Goal: Task Accomplishment & Management: Manage account settings

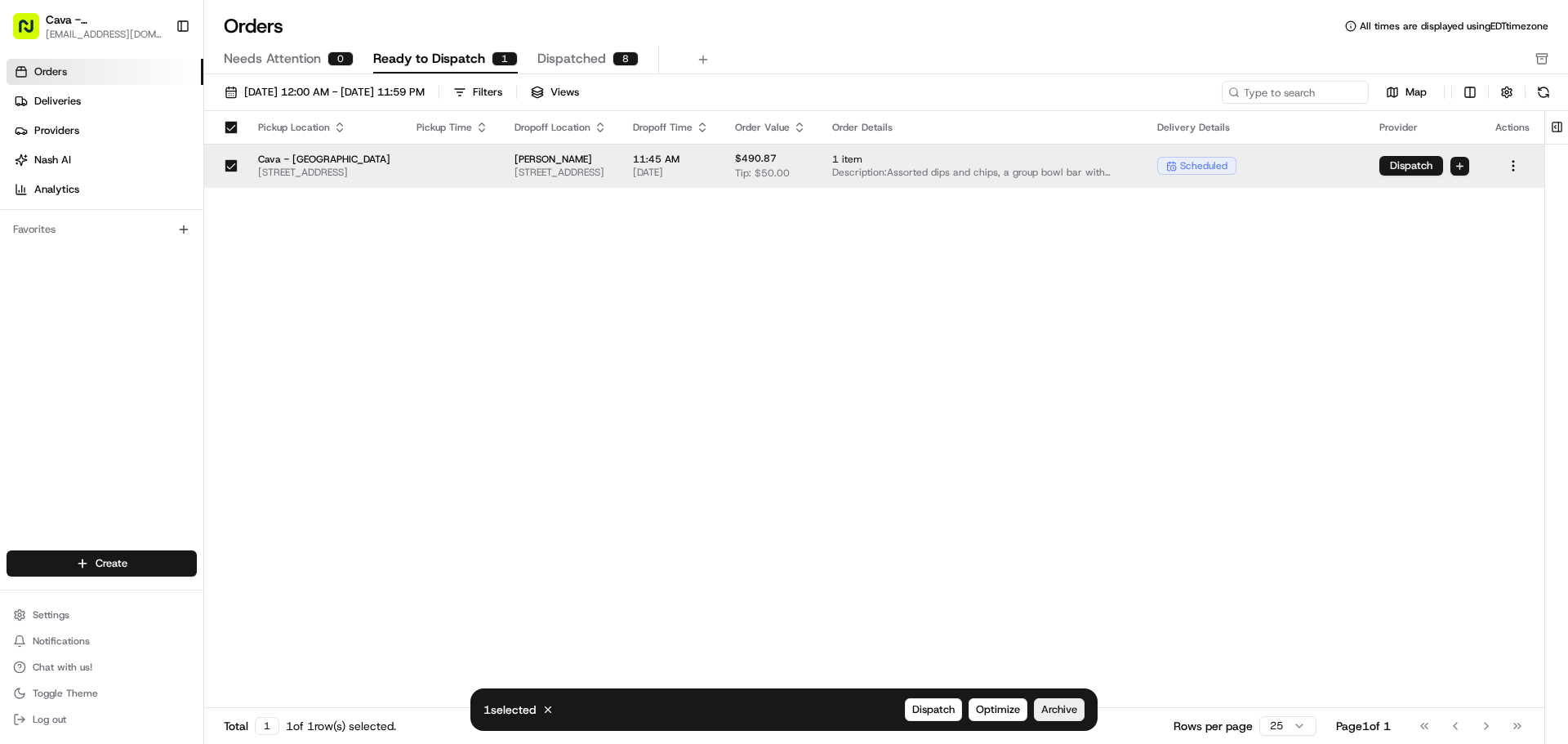
click at [1047, 710] on span "Archive" at bounding box center [1059, 709] width 36 height 15
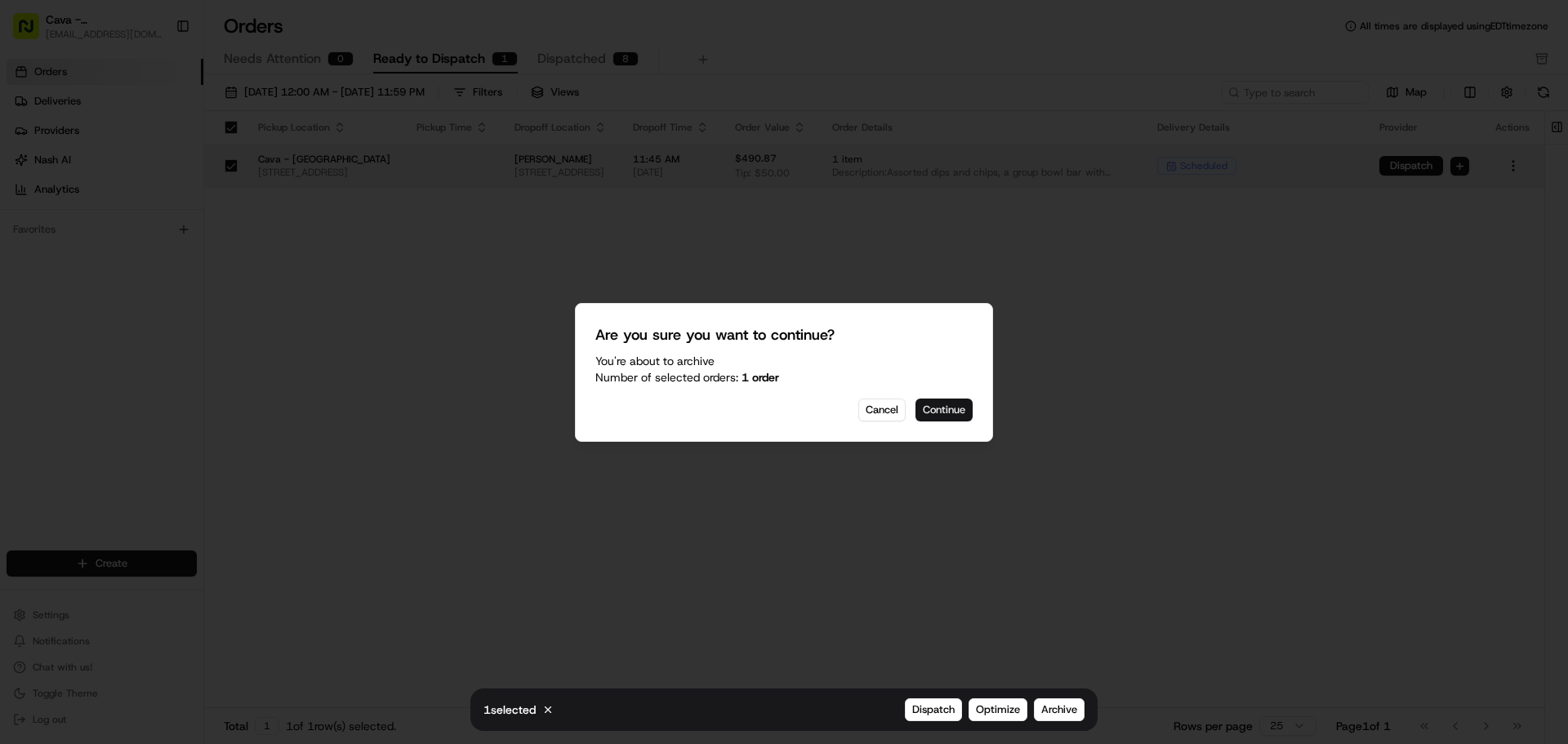
click at [955, 403] on button "Continue" at bounding box center [943, 409] width 57 height 23
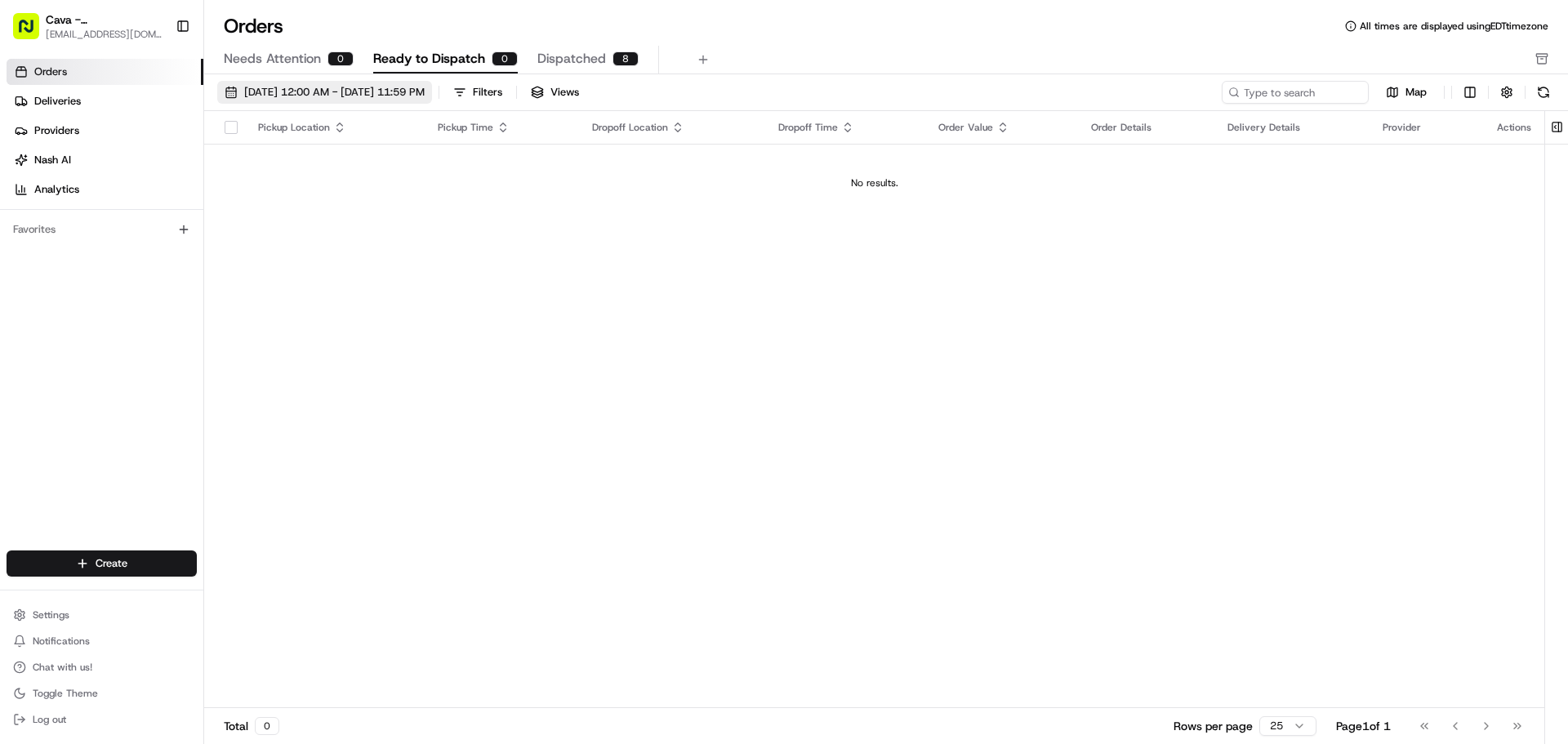
click at [268, 85] on span "[DATE] 12:00 AM - [DATE] 11:59 PM" at bounding box center [334, 92] width 181 height 15
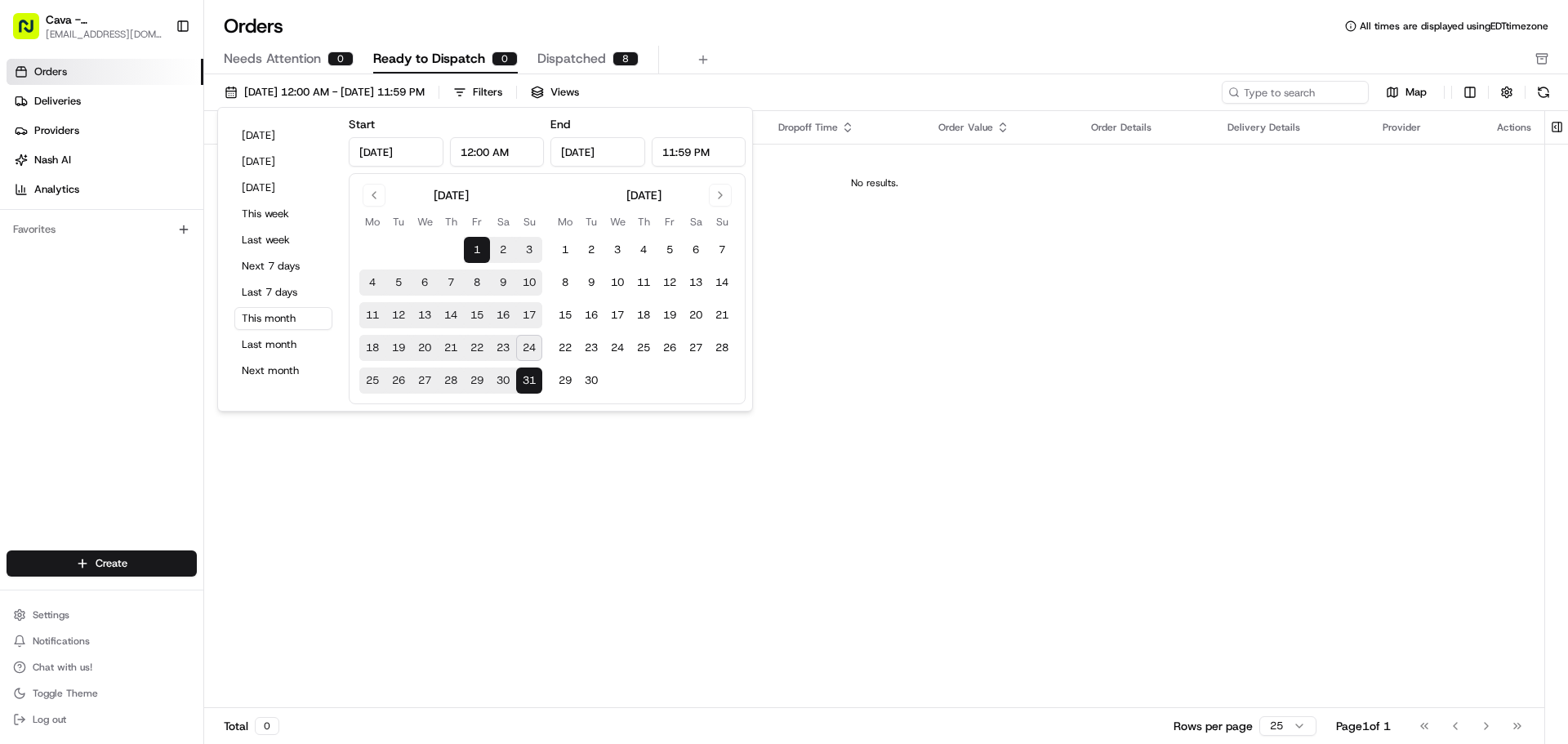
click at [523, 345] on button "24" at bounding box center [529, 348] width 26 height 26
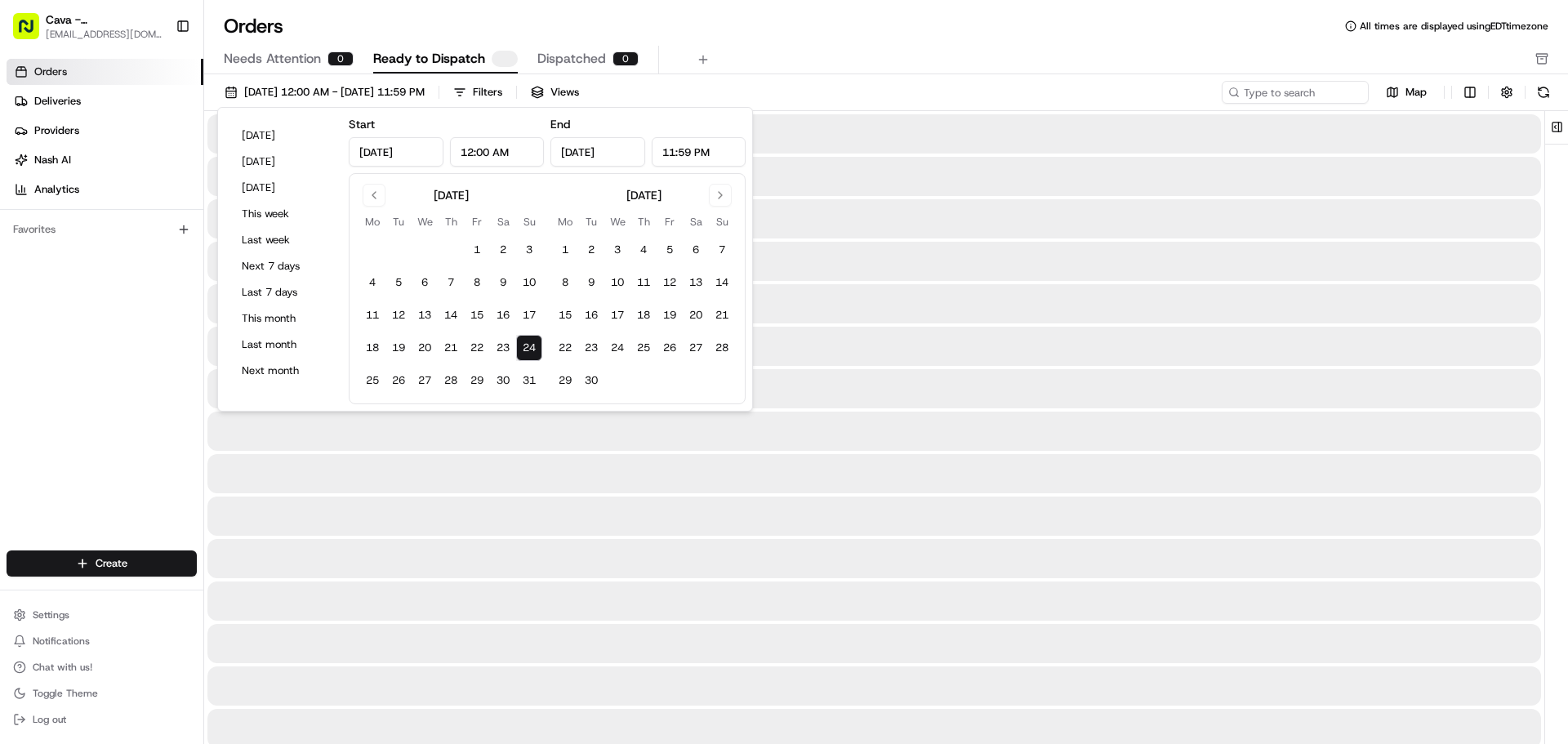
type input "Aug 24, 2025"
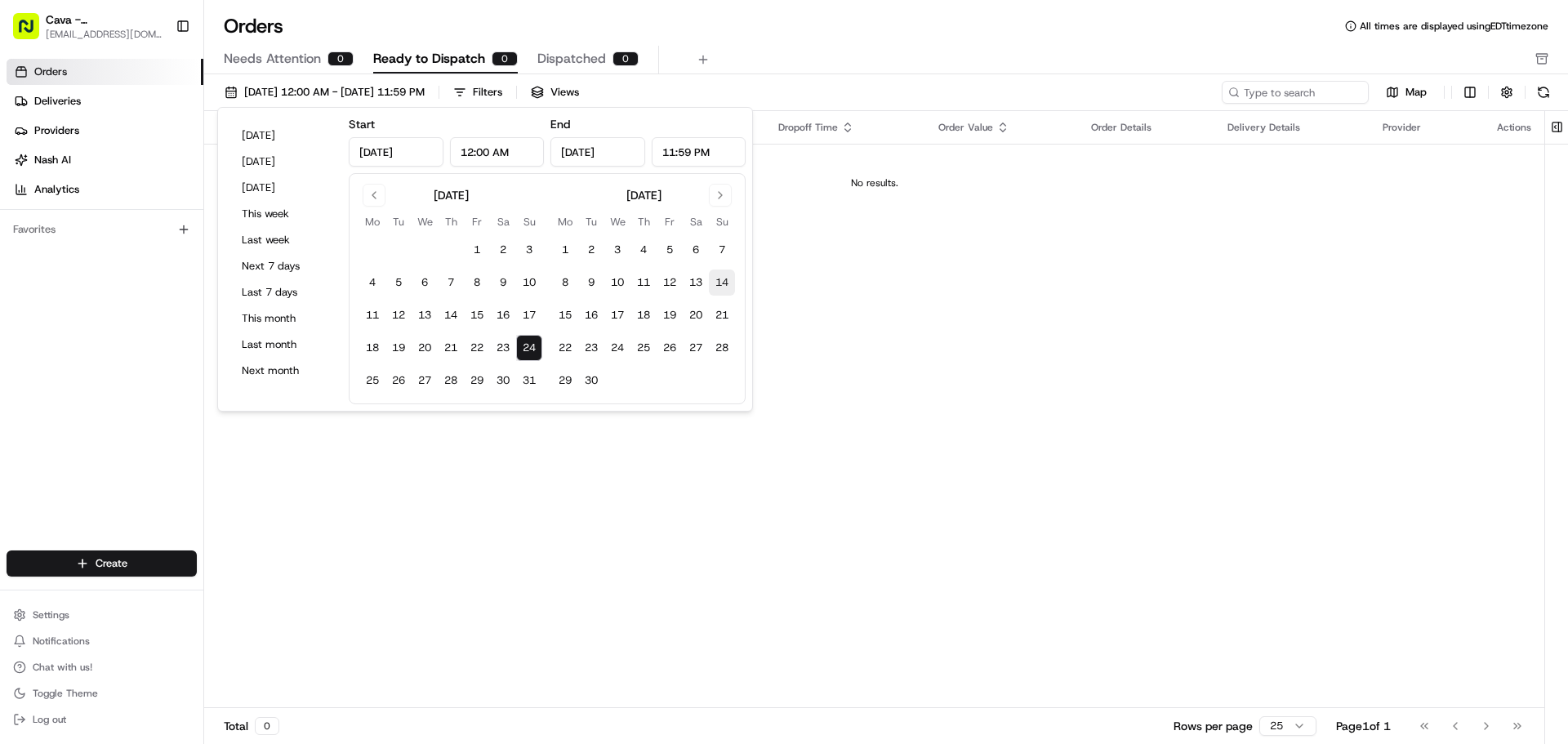
click at [718, 275] on button "14" at bounding box center [722, 283] width 26 height 26
type input "Sep 14, 2025"
click at [576, 493] on div "Pickup Location Pickup Time Dropoff Location Dropoff Time Order Value Order Det…" at bounding box center [875, 409] width 1341 height 597
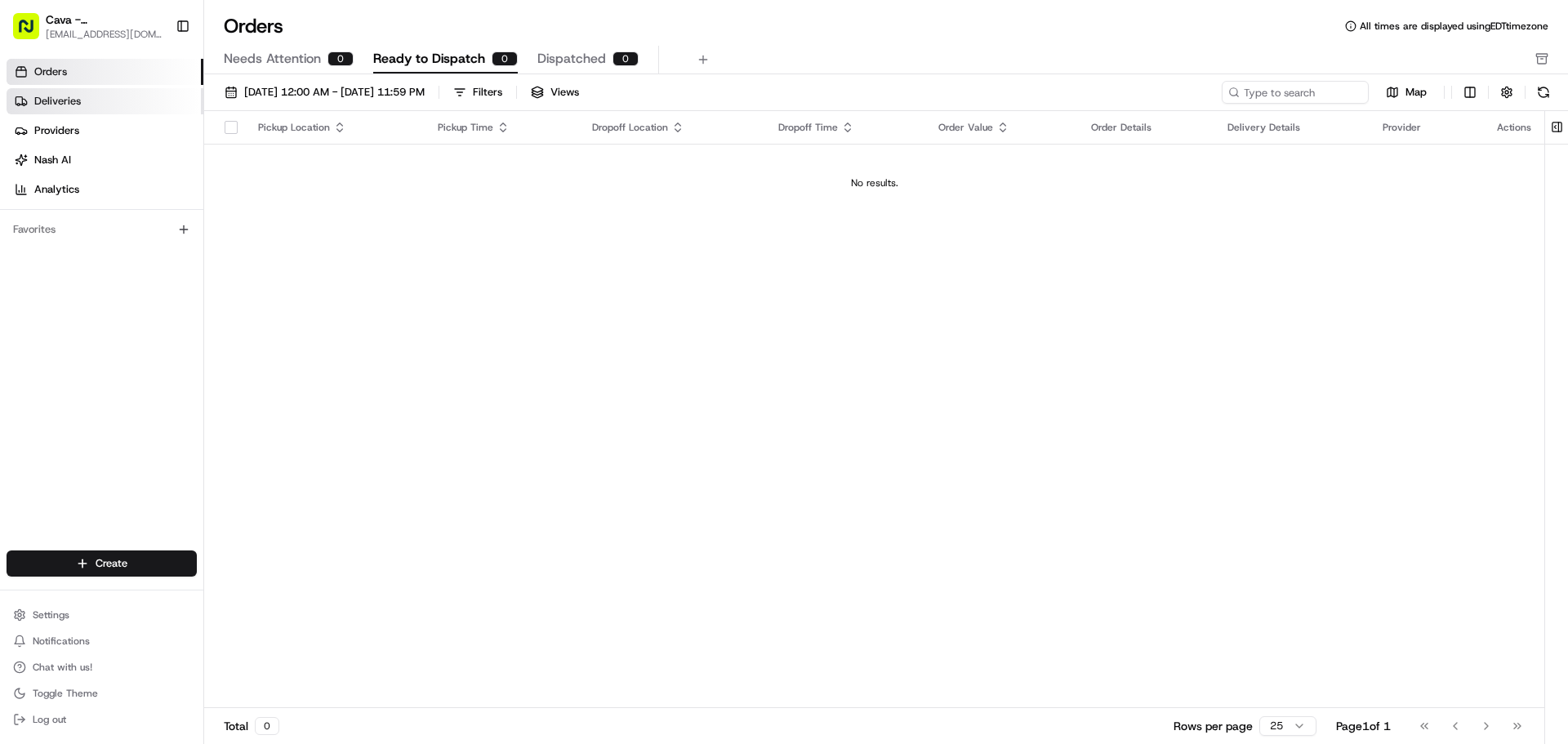
click at [134, 98] on link "Deliveries" at bounding box center [104, 101] width 196 height 26
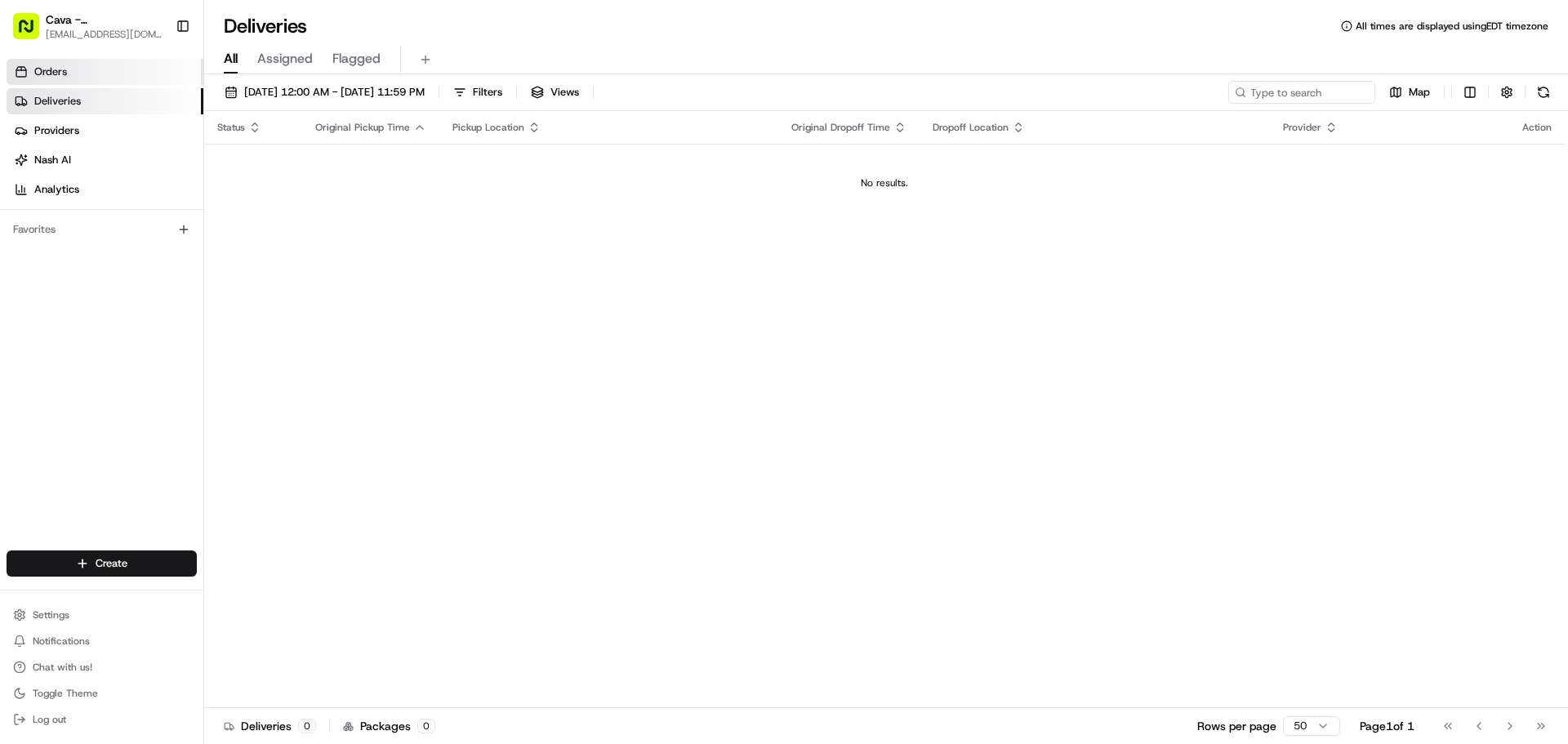
click at [144, 63] on link "Orders" at bounding box center [104, 72] width 196 height 26
click at [128, 78] on link "Orders" at bounding box center [104, 72] width 196 height 26
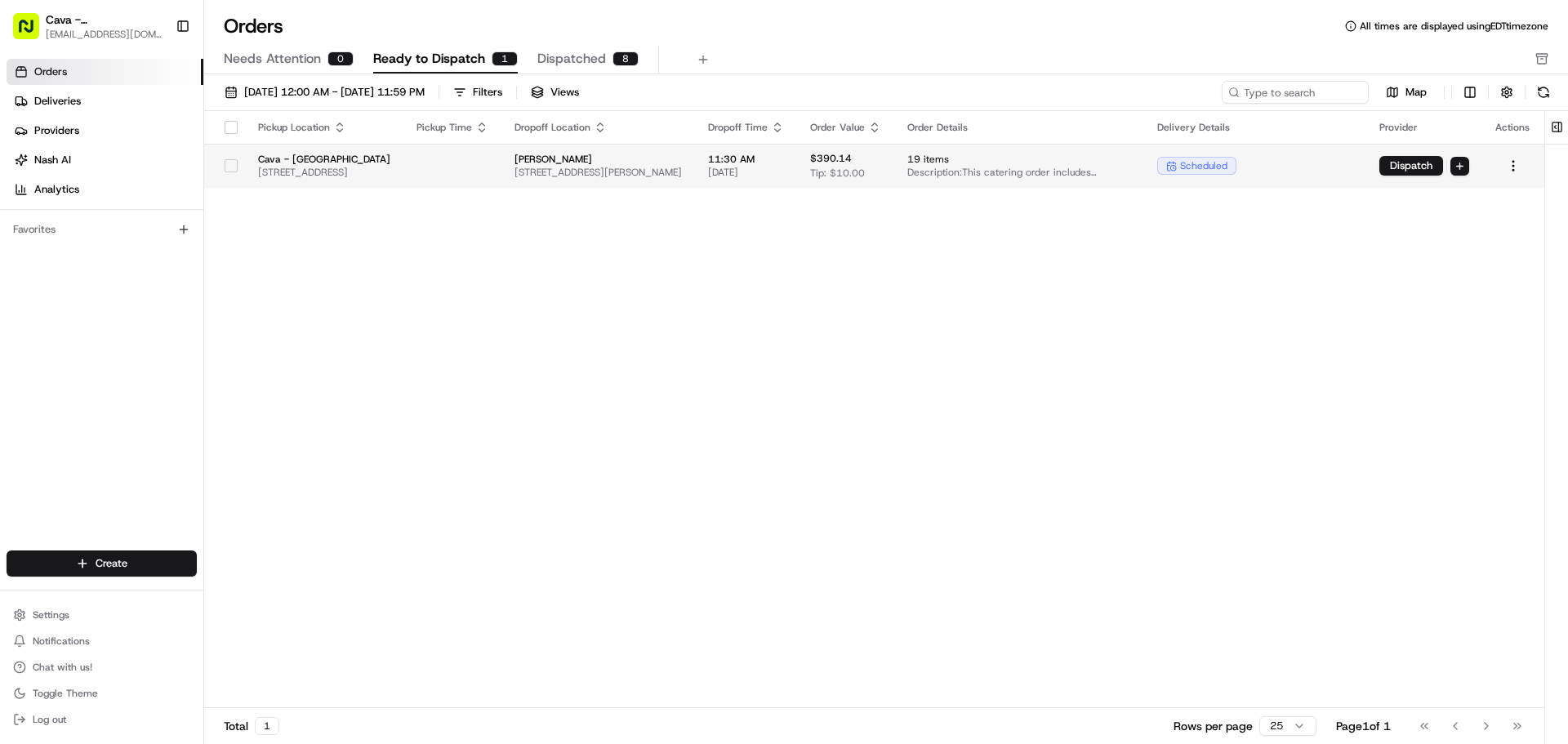
click at [233, 163] on button "button" at bounding box center [231, 166] width 13 height 13
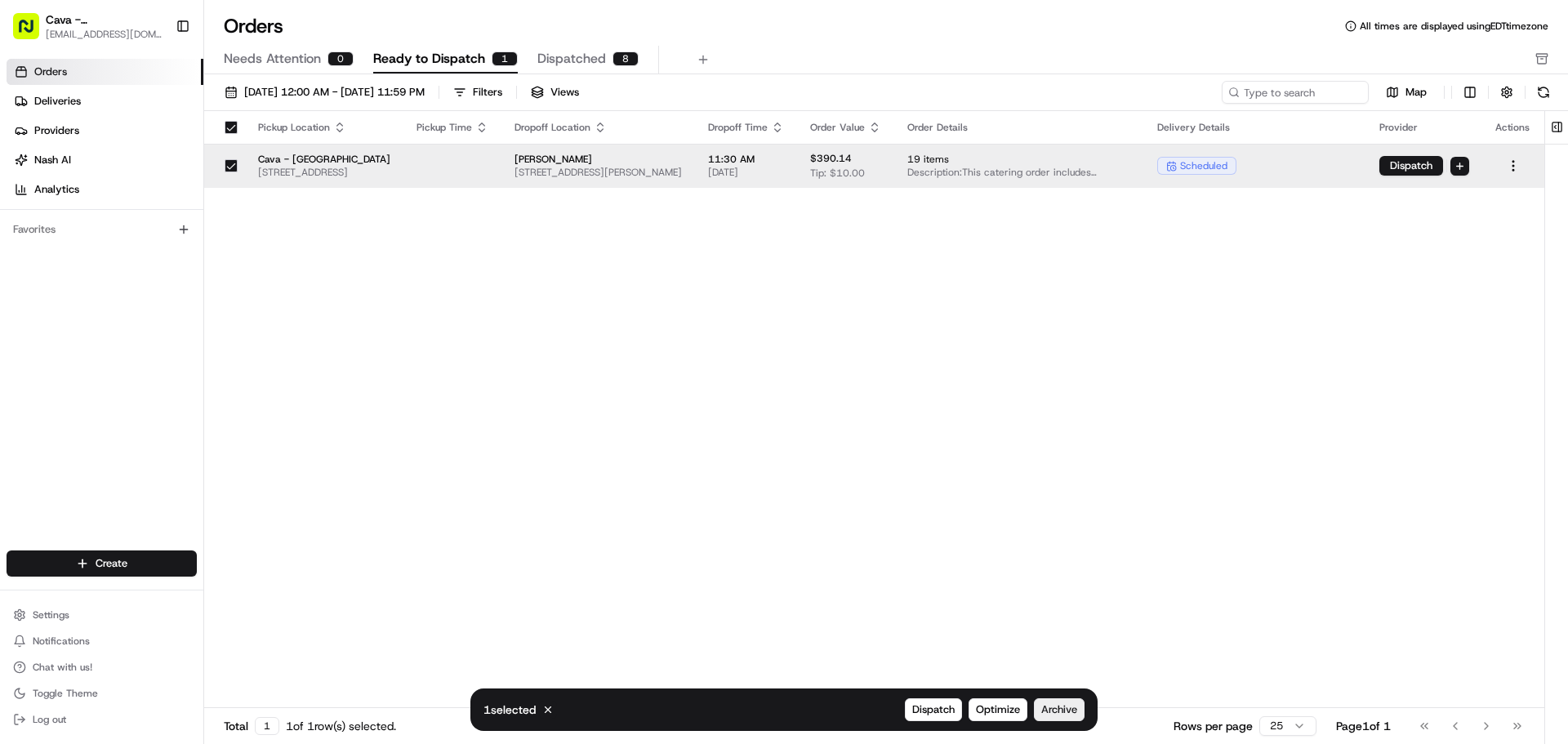
click at [1047, 709] on span "Archive" at bounding box center [1059, 709] width 36 height 15
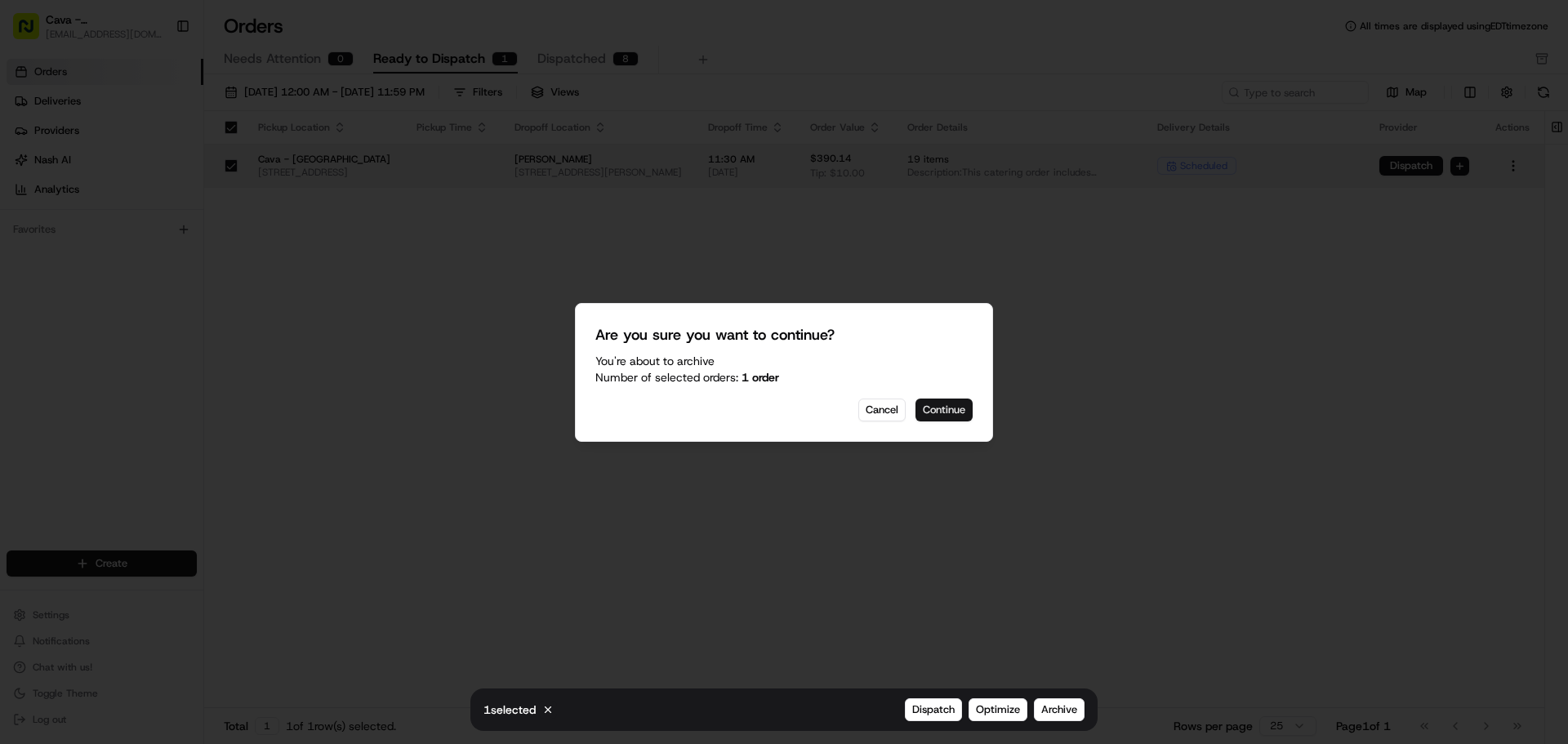
click at [946, 410] on button "Continue" at bounding box center [943, 409] width 57 height 23
